Goal: Task Accomplishment & Management: Complete application form

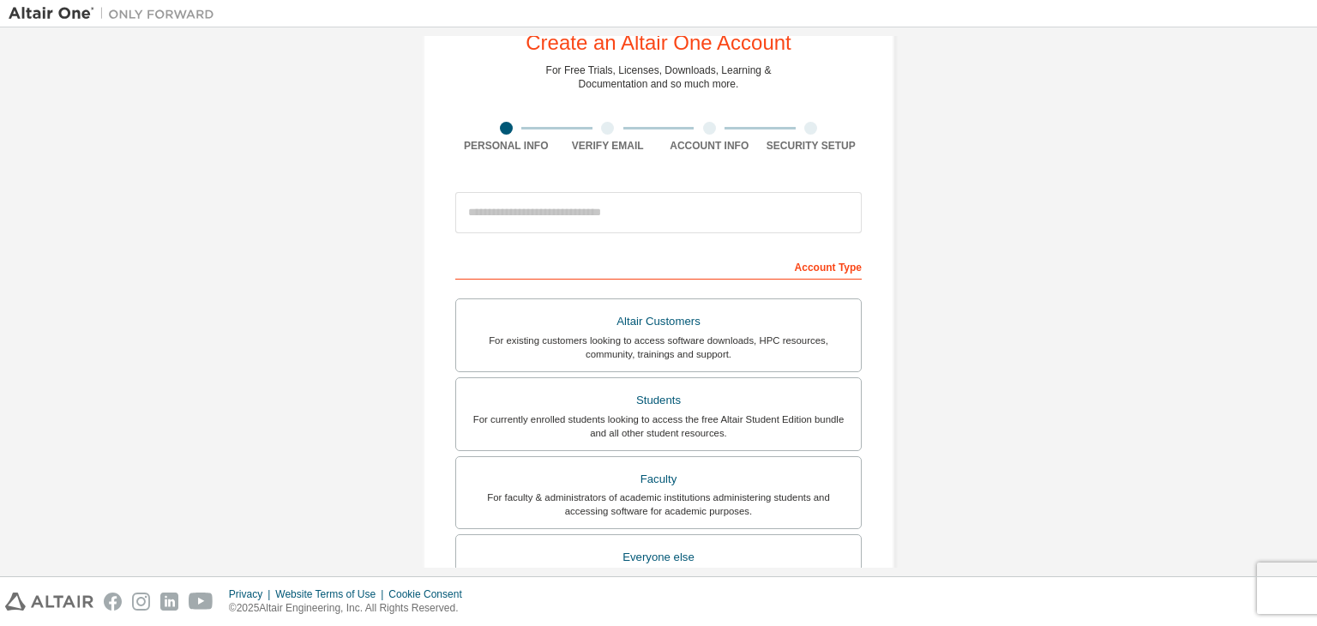
scroll to position [142, 0]
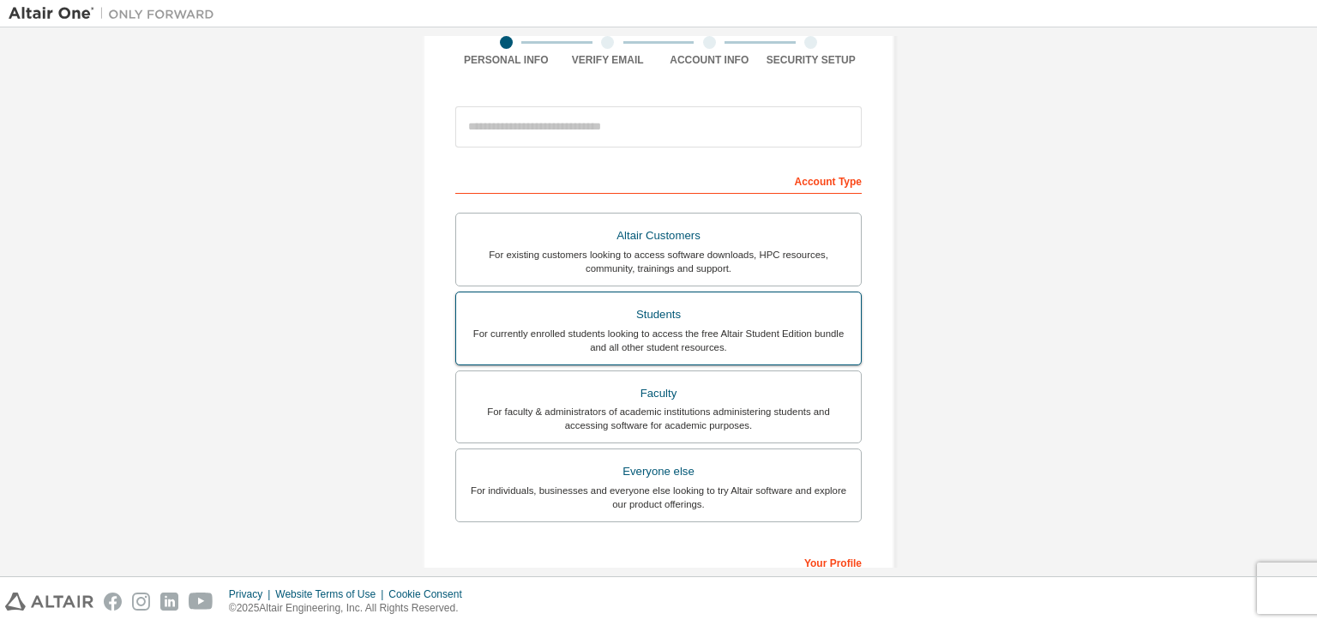
click at [661, 310] on div "Students" at bounding box center [658, 315] width 384 height 24
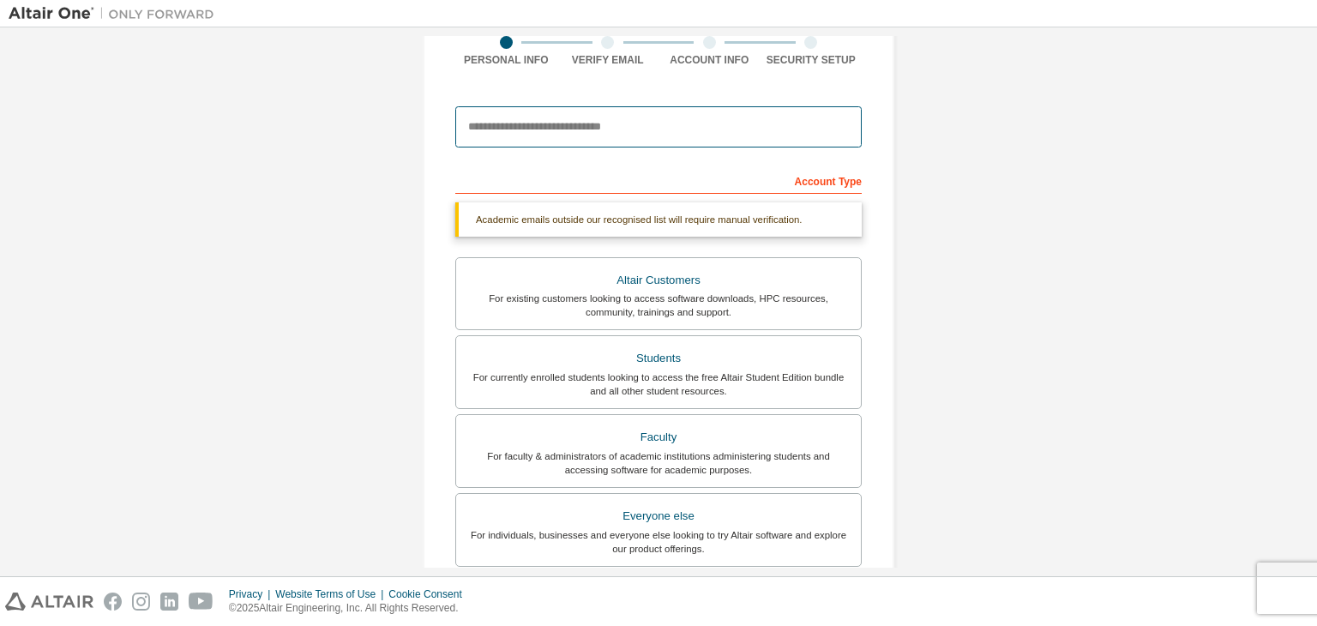
click at [757, 128] on input "email" at bounding box center [658, 126] width 406 height 41
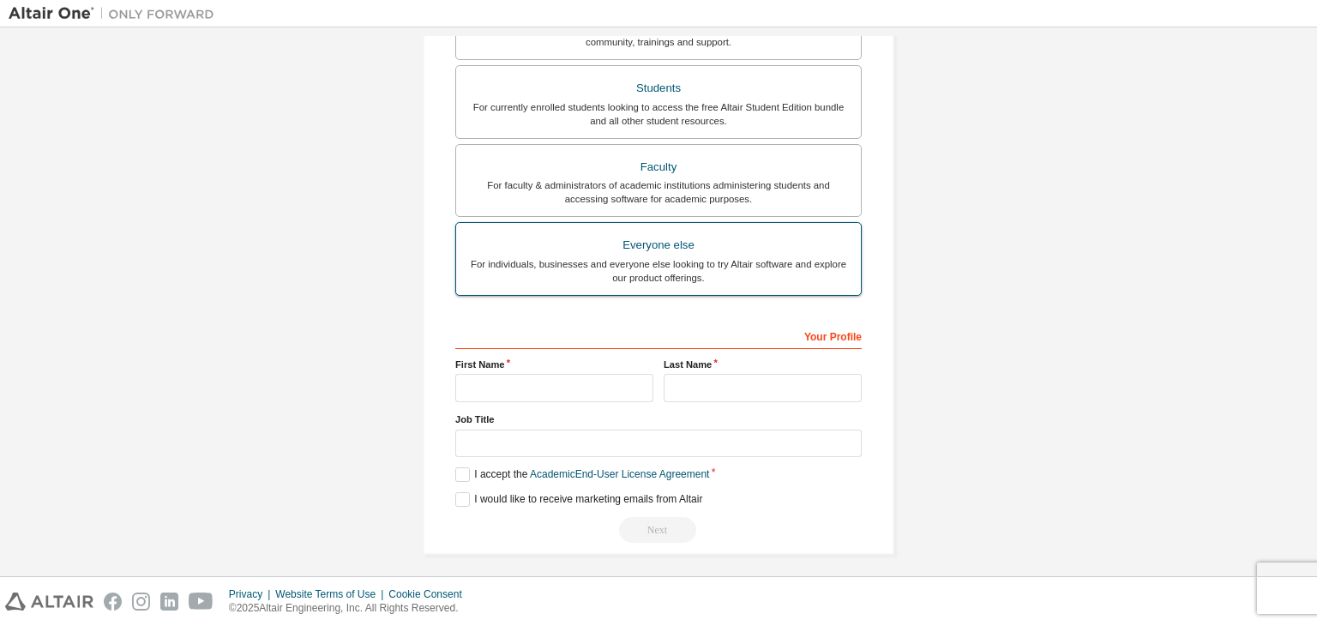
scroll to position [373, 0]
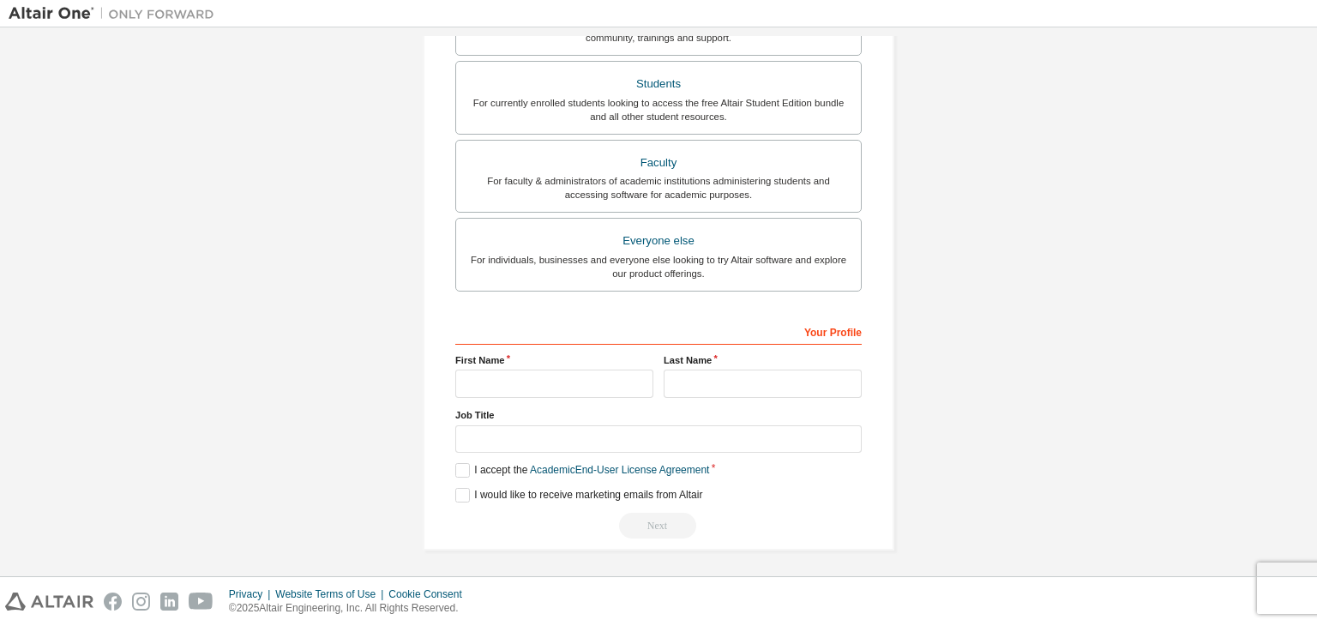
type input "**********"
click at [545, 375] on input "text" at bounding box center [554, 384] width 198 height 28
type input "*"
type input "**********"
click at [716, 378] on input "text" at bounding box center [763, 384] width 198 height 28
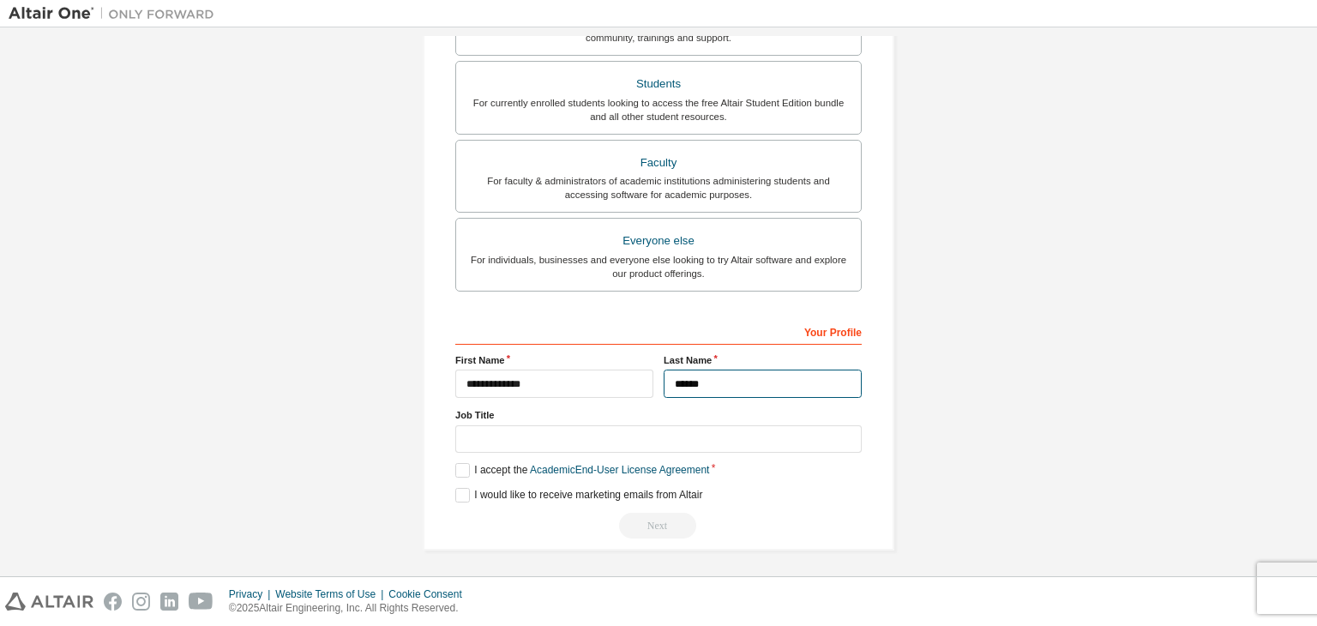
type input "******"
click at [540, 425] on input "text" at bounding box center [658, 439] width 406 height 28
click at [458, 471] on label "I accept the Academic End-User License Agreement" at bounding box center [582, 470] width 254 height 15
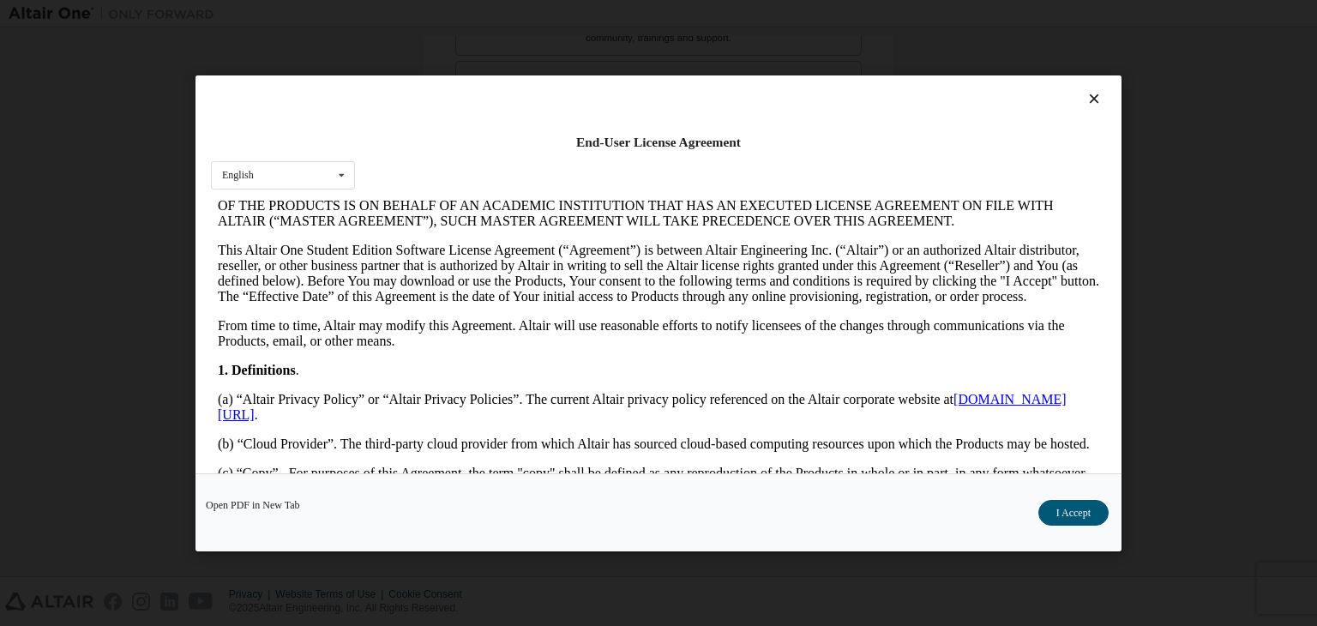
scroll to position [429, 0]
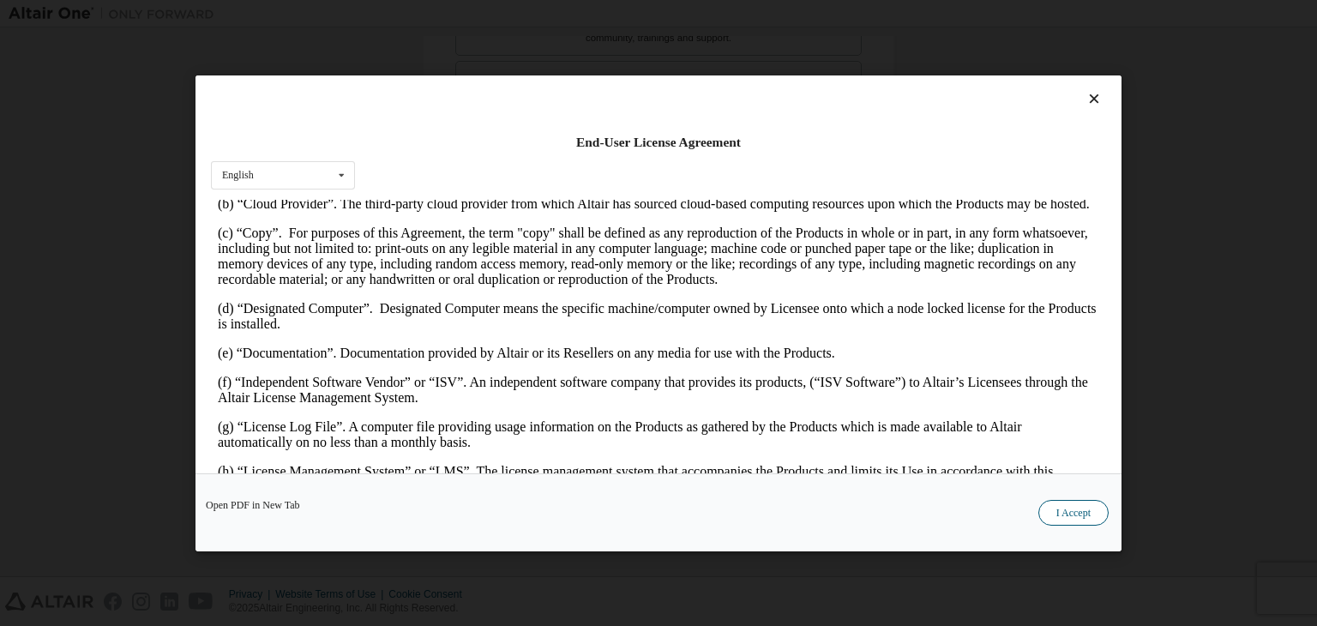
click at [1058, 513] on button "I Accept" at bounding box center [1073, 513] width 70 height 26
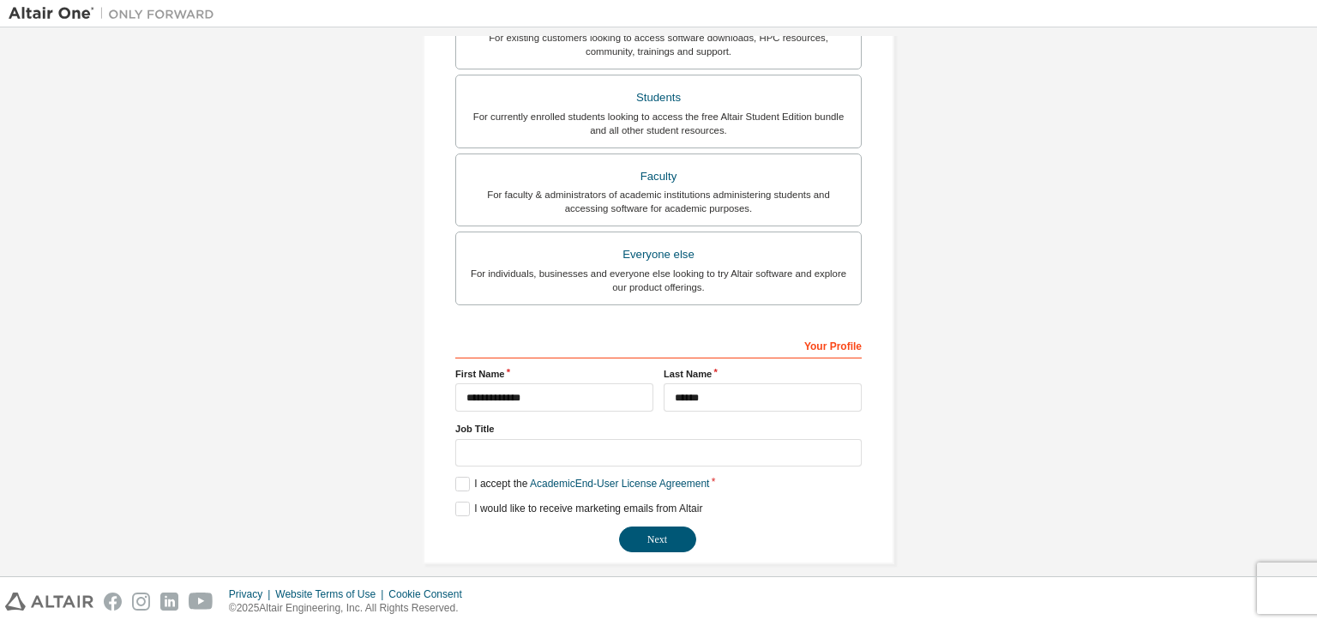
scroll to position [373, 0]
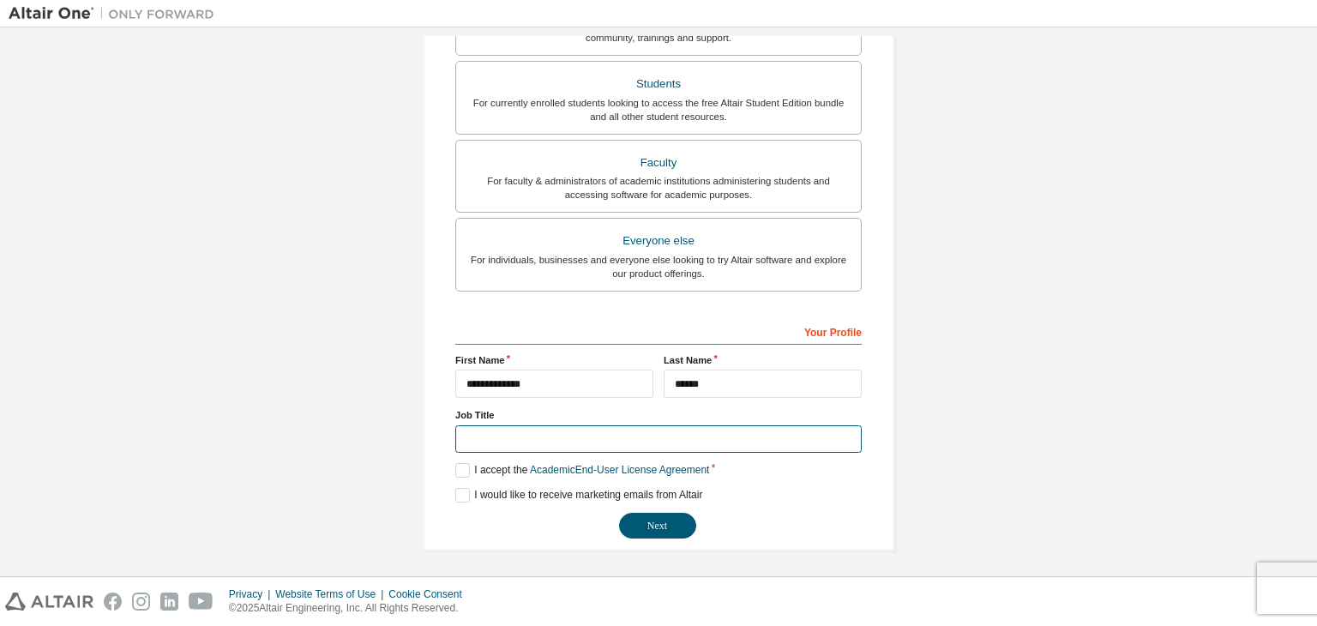
click at [638, 433] on input "text" at bounding box center [658, 439] width 406 height 28
click at [803, 488] on div "I would like to receive marketing emails from Altair" at bounding box center [658, 495] width 406 height 15
click at [665, 522] on button "Next" at bounding box center [657, 526] width 77 height 26
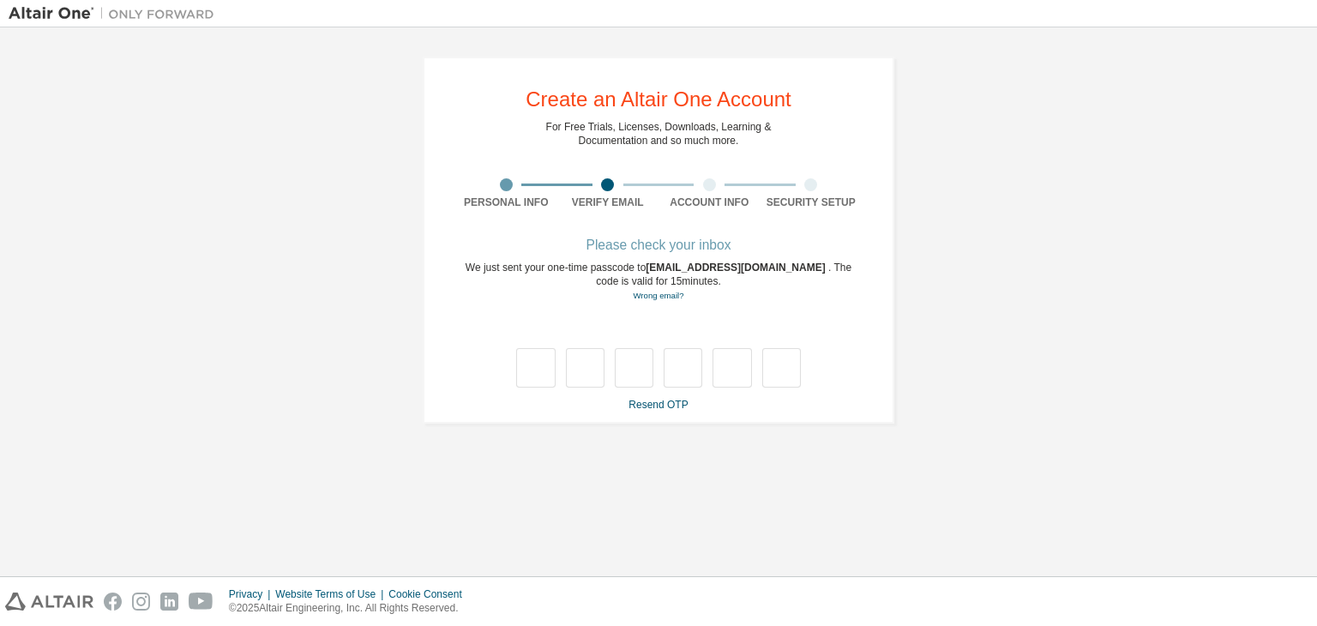
type input "*"
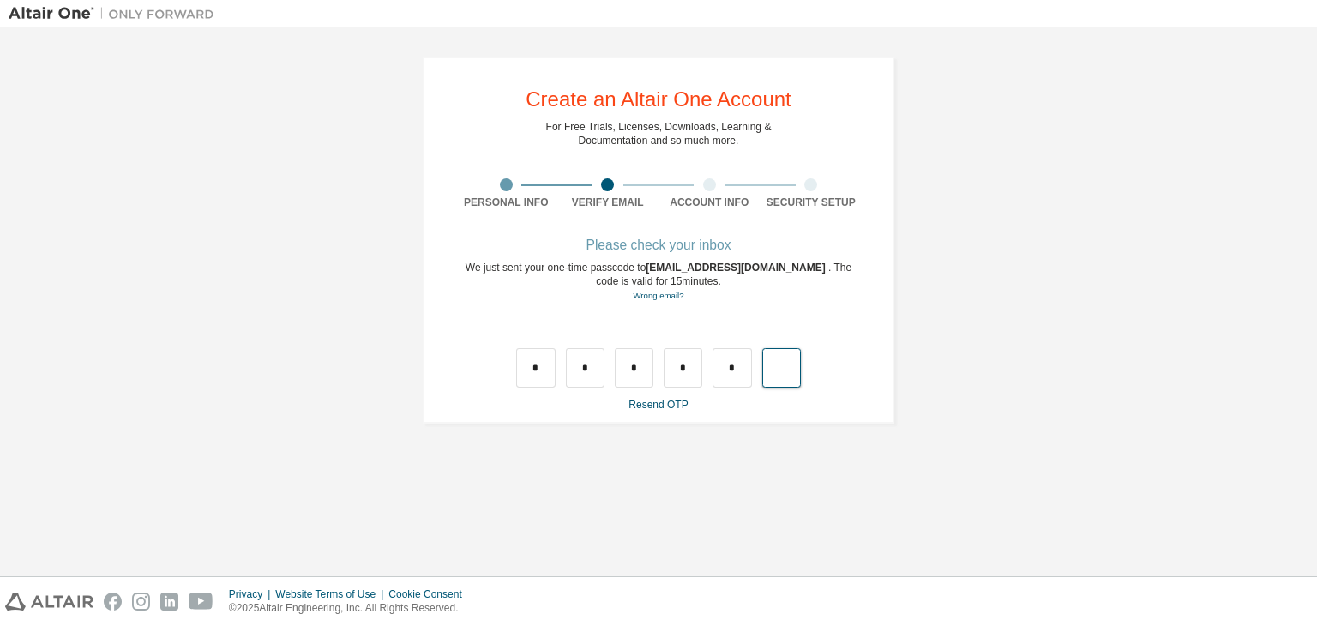
type input "*"
